Goal: Find specific page/section: Find specific page/section

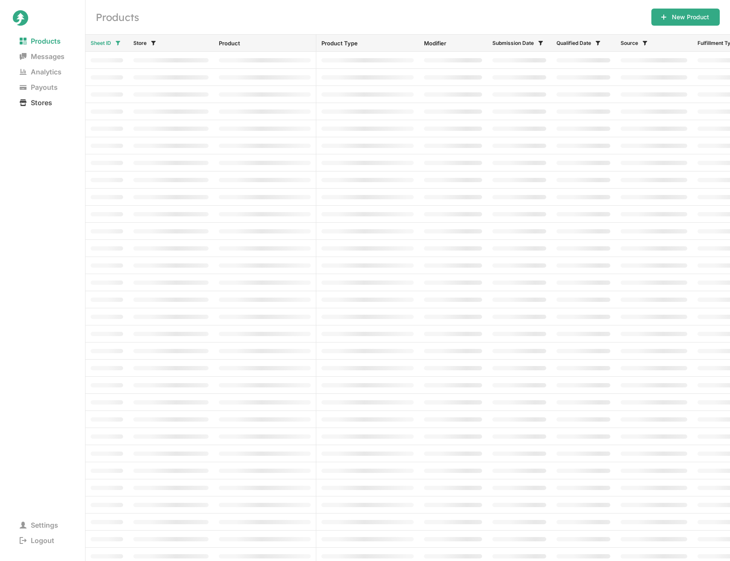
click at [45, 100] on span "Stores" at bounding box center [36, 103] width 46 height 12
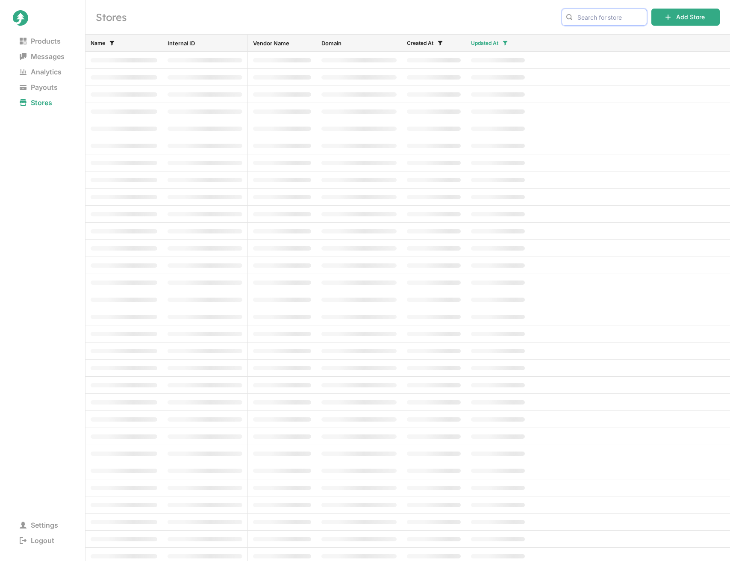
click at [600, 15] on input "text" at bounding box center [604, 17] width 85 height 17
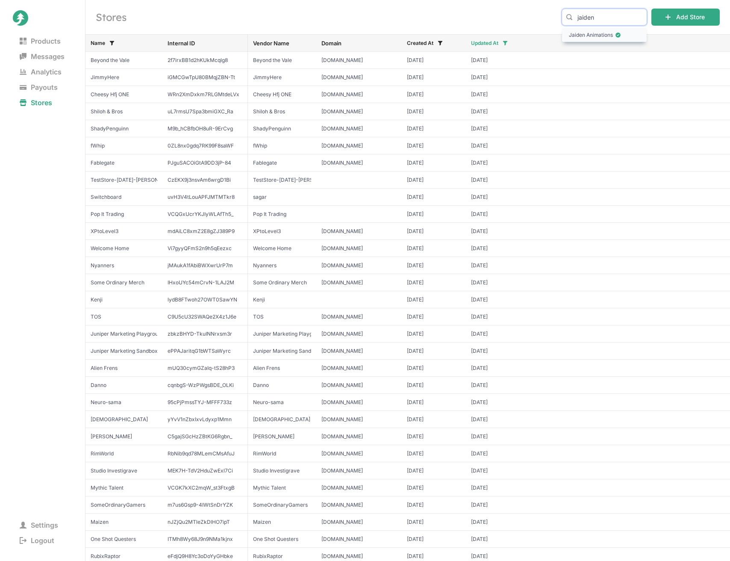
type input "jaiden"
click at [610, 34] on span "Jaiden Animations" at bounding box center [604, 35] width 71 height 9
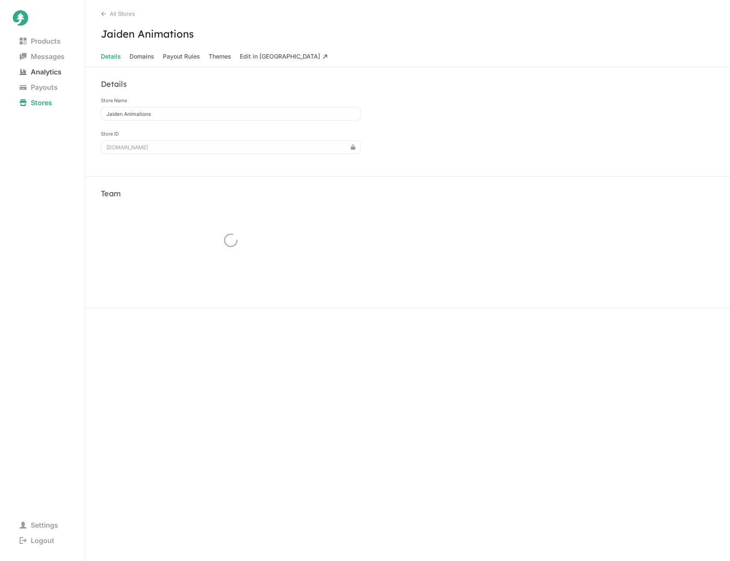
click at [49, 71] on span "Analytics" at bounding box center [41, 72] width 56 height 12
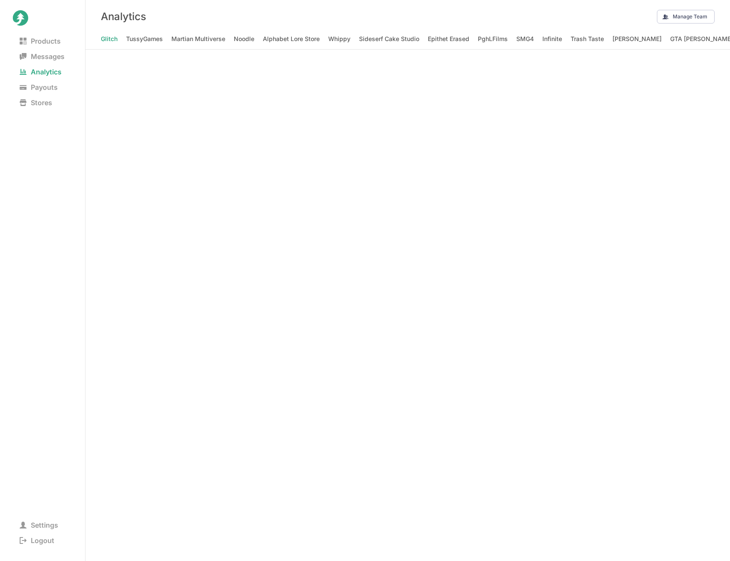
click at [462, 14] on div "Analytics Manage Team" at bounding box center [407, 16] width 645 height 33
click at [522, 40] on Animations "Jaiden Animations" at bounding box center [548, 39] width 53 height 12
click at [544, 17] on div "Analytics Manage Team" at bounding box center [407, 16] width 645 height 33
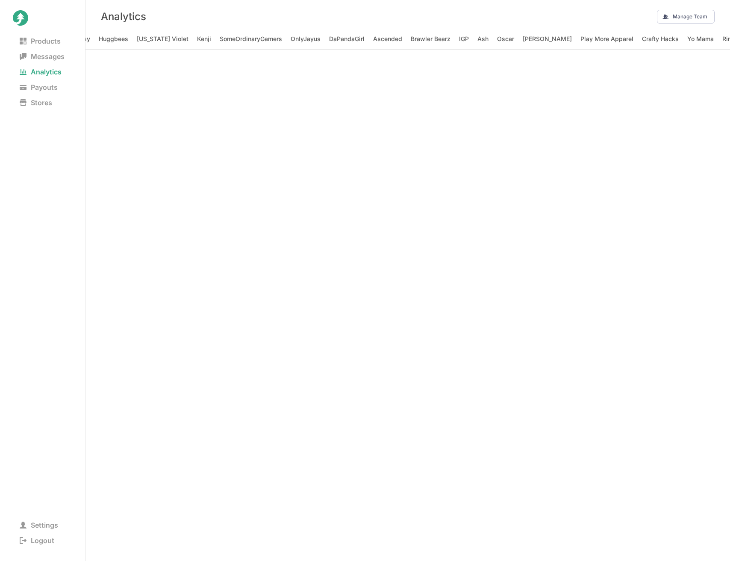
click at [552, 9] on div "Analytics Manage Team" at bounding box center [407, 16] width 645 height 33
click at [404, 12] on div "Analytics Manage Team" at bounding box center [407, 16] width 645 height 33
